Goal: Information Seeking & Learning: Learn about a topic

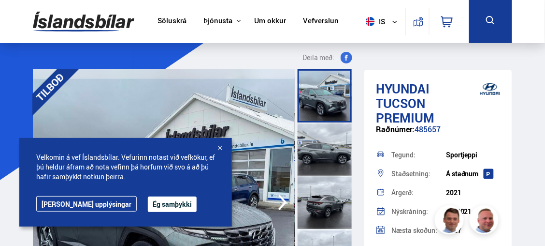
click at [219, 147] on div at bounding box center [220, 149] width 10 height 10
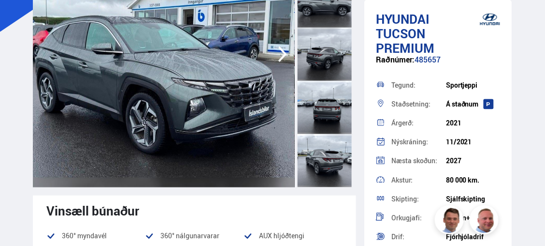
drag, startPoint x: 545, startPoint y: 12, endPoint x: 544, endPoint y: 1, distance: 11.2
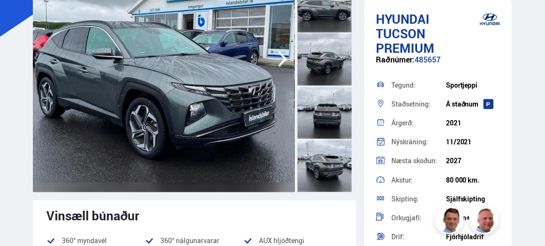
click at [183, 117] on img at bounding box center [164, 59] width 262 height 266
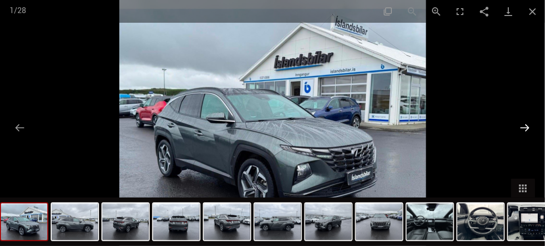
click at [527, 126] on button "Next slide" at bounding box center [525, 127] width 20 height 19
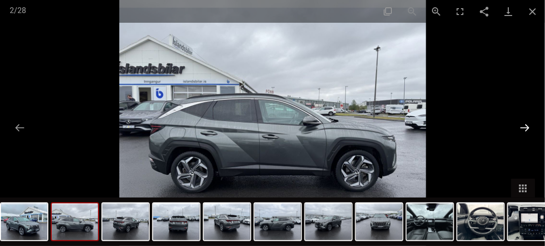
click at [527, 126] on button "Next slide" at bounding box center [525, 127] width 20 height 19
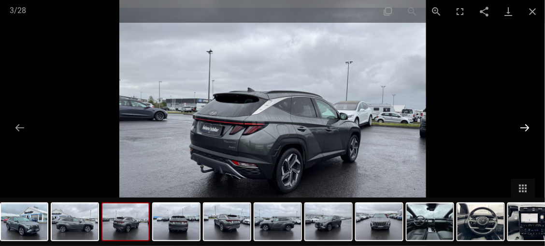
click at [527, 126] on button "Next slide" at bounding box center [525, 127] width 20 height 19
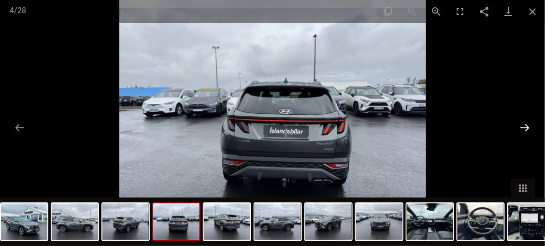
click at [527, 126] on button "Next slide" at bounding box center [525, 127] width 20 height 19
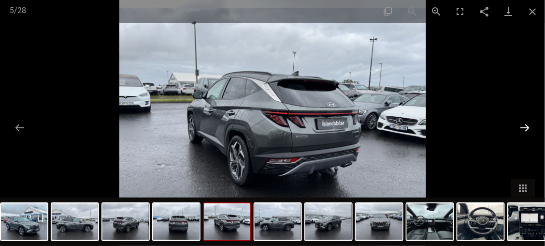
click at [527, 126] on button "Next slide" at bounding box center [525, 127] width 20 height 19
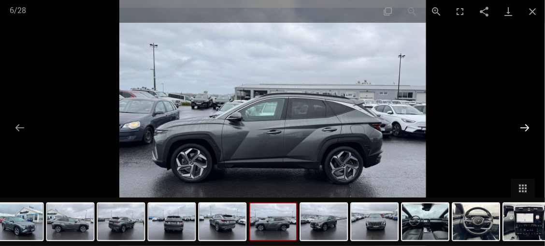
click at [527, 126] on button "Next slide" at bounding box center [525, 127] width 20 height 19
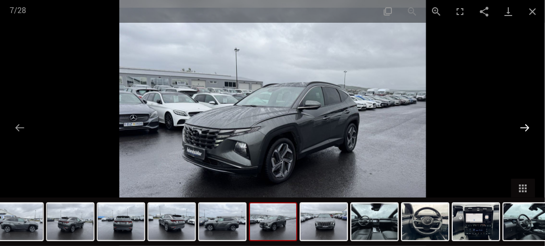
click at [527, 126] on button "Next slide" at bounding box center [525, 127] width 20 height 19
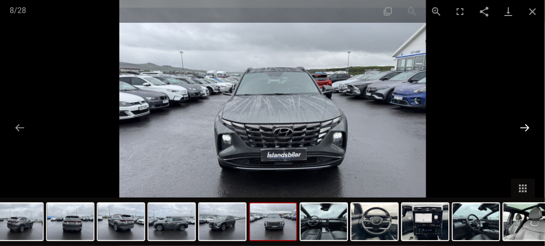
click at [527, 126] on button "Next slide" at bounding box center [525, 127] width 20 height 19
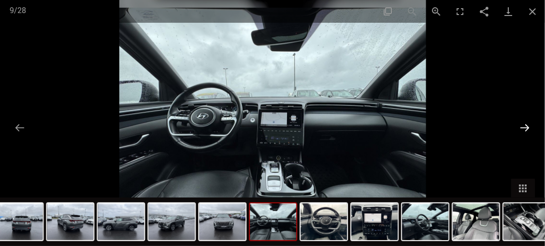
click at [527, 126] on button "Next slide" at bounding box center [525, 127] width 20 height 19
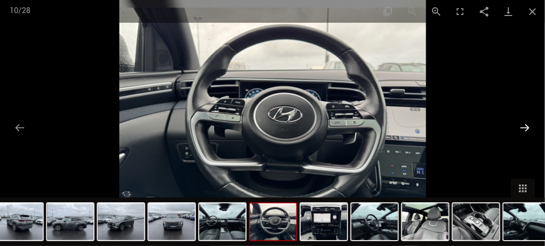
click at [527, 126] on button "Next slide" at bounding box center [525, 127] width 20 height 19
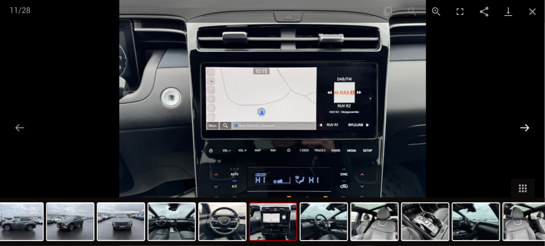
click at [527, 126] on button "Next slide" at bounding box center [525, 127] width 20 height 19
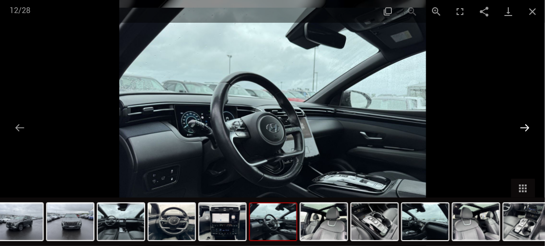
click at [527, 126] on button "Next slide" at bounding box center [525, 127] width 20 height 19
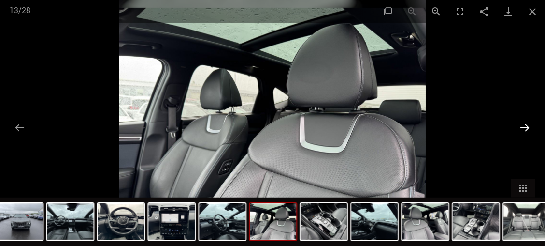
click at [527, 126] on button "Next slide" at bounding box center [525, 127] width 20 height 19
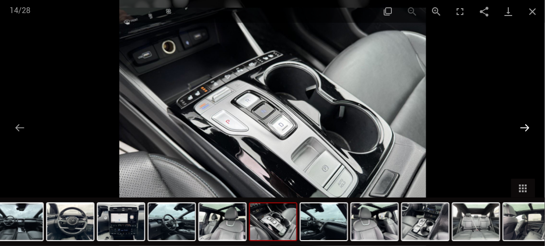
click at [527, 126] on button "Next slide" at bounding box center [525, 127] width 20 height 19
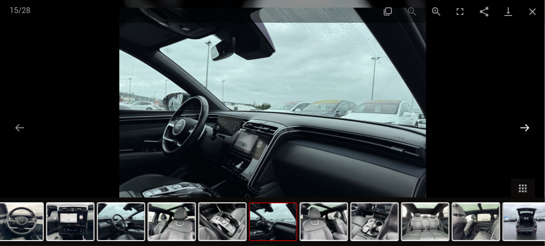
click at [527, 126] on button "Next slide" at bounding box center [525, 127] width 20 height 19
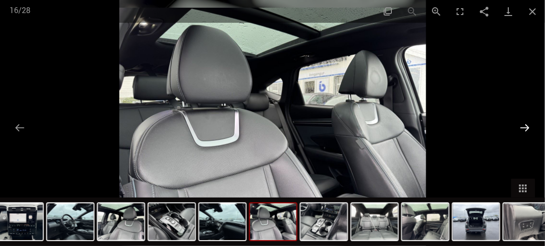
click at [527, 126] on button "Next slide" at bounding box center [525, 127] width 20 height 19
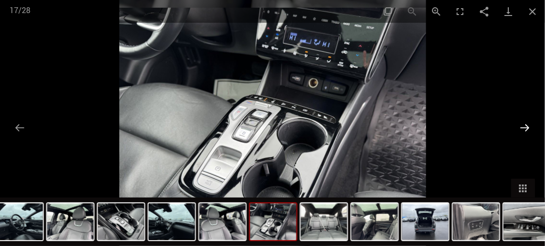
click at [526, 128] on button "Next slide" at bounding box center [525, 127] width 20 height 19
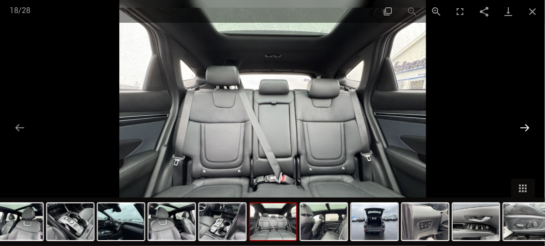
click at [526, 128] on button "Next slide" at bounding box center [525, 127] width 20 height 19
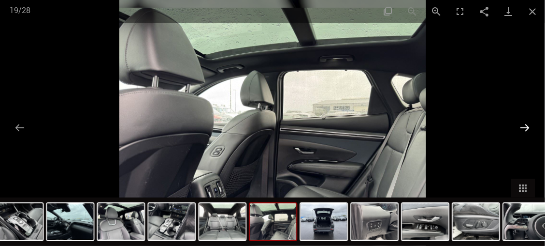
click at [526, 128] on button "Next slide" at bounding box center [525, 127] width 20 height 19
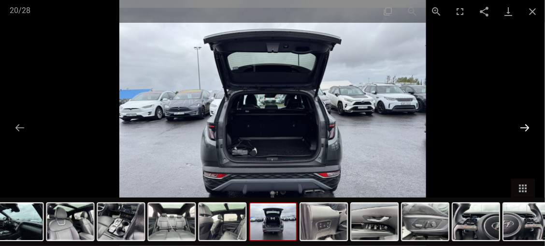
click at [526, 128] on button "Next slide" at bounding box center [525, 127] width 20 height 19
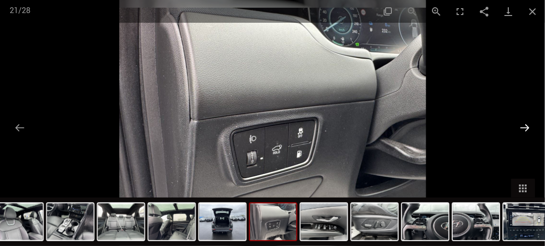
click at [526, 128] on button "Next slide" at bounding box center [525, 127] width 20 height 19
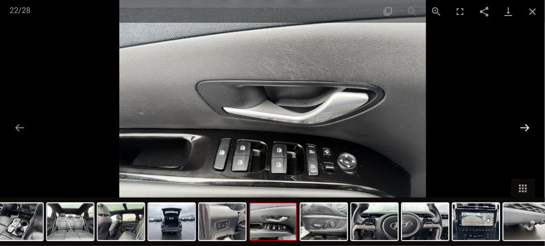
click at [526, 128] on button "Next slide" at bounding box center [525, 127] width 20 height 19
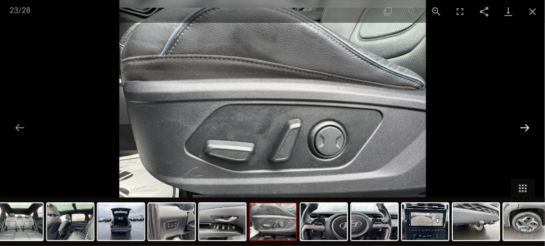
click at [526, 128] on button "Next slide" at bounding box center [525, 127] width 20 height 19
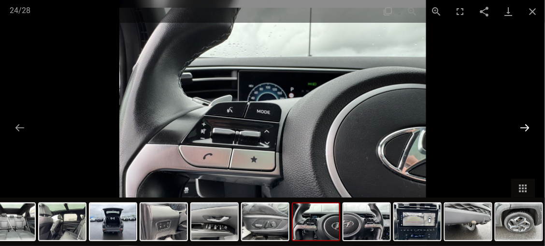
click at [526, 128] on button "Next slide" at bounding box center [525, 127] width 20 height 19
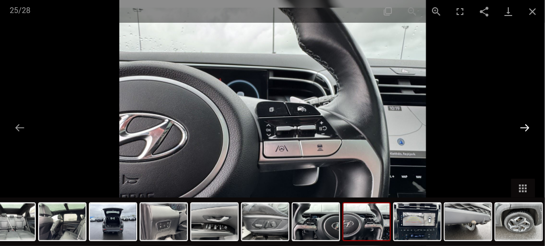
click at [526, 128] on button "Next slide" at bounding box center [525, 127] width 20 height 19
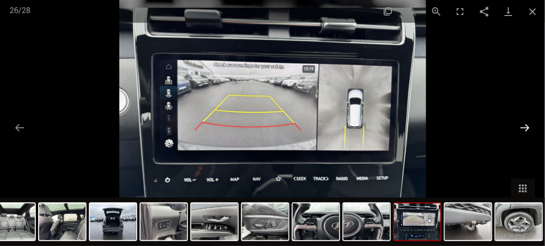
click at [526, 128] on button "Next slide" at bounding box center [525, 127] width 20 height 19
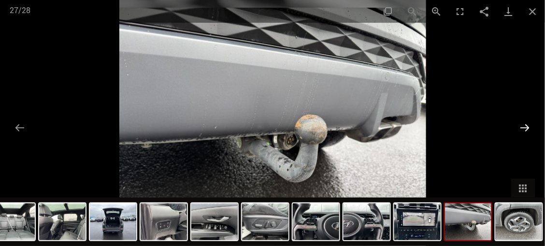
click at [526, 128] on button "Next slide" at bounding box center [525, 127] width 20 height 19
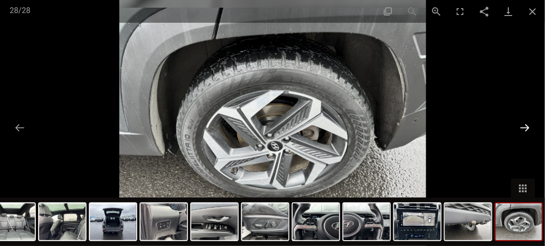
click at [526, 128] on button "Next slide" at bounding box center [525, 127] width 20 height 19
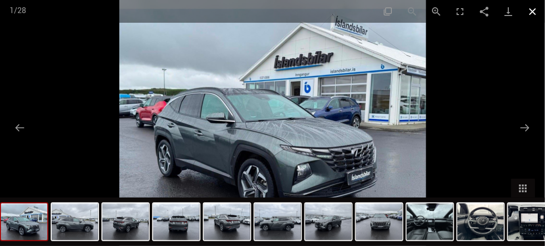
click at [532, 11] on button "Close gallery" at bounding box center [533, 11] width 24 height 23
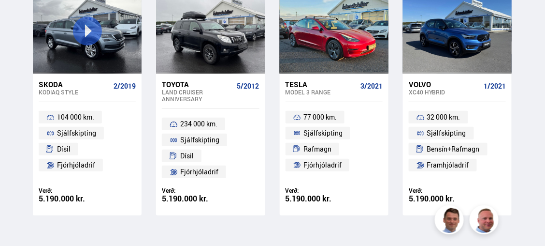
scroll to position [9116, 0]
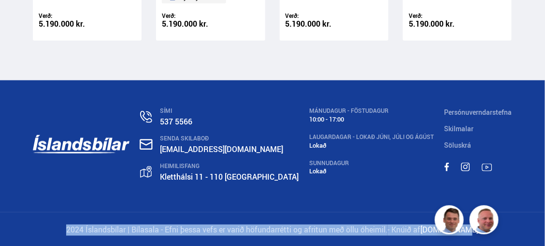
drag, startPoint x: 545, startPoint y: 216, endPoint x: 544, endPoint y: 189, distance: 27.1
click at [544, 189] on div "SÍMI 537 5566 SENDA SKILABOÐ [EMAIL_ADDRESS][DOMAIN_NAME] [STREET_ADDRESS] MÁNU…" at bounding box center [272, 163] width 545 height 167
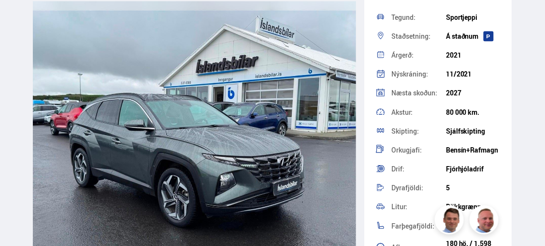
scroll to position [0, 0]
